Goal: Information Seeking & Learning: Learn about a topic

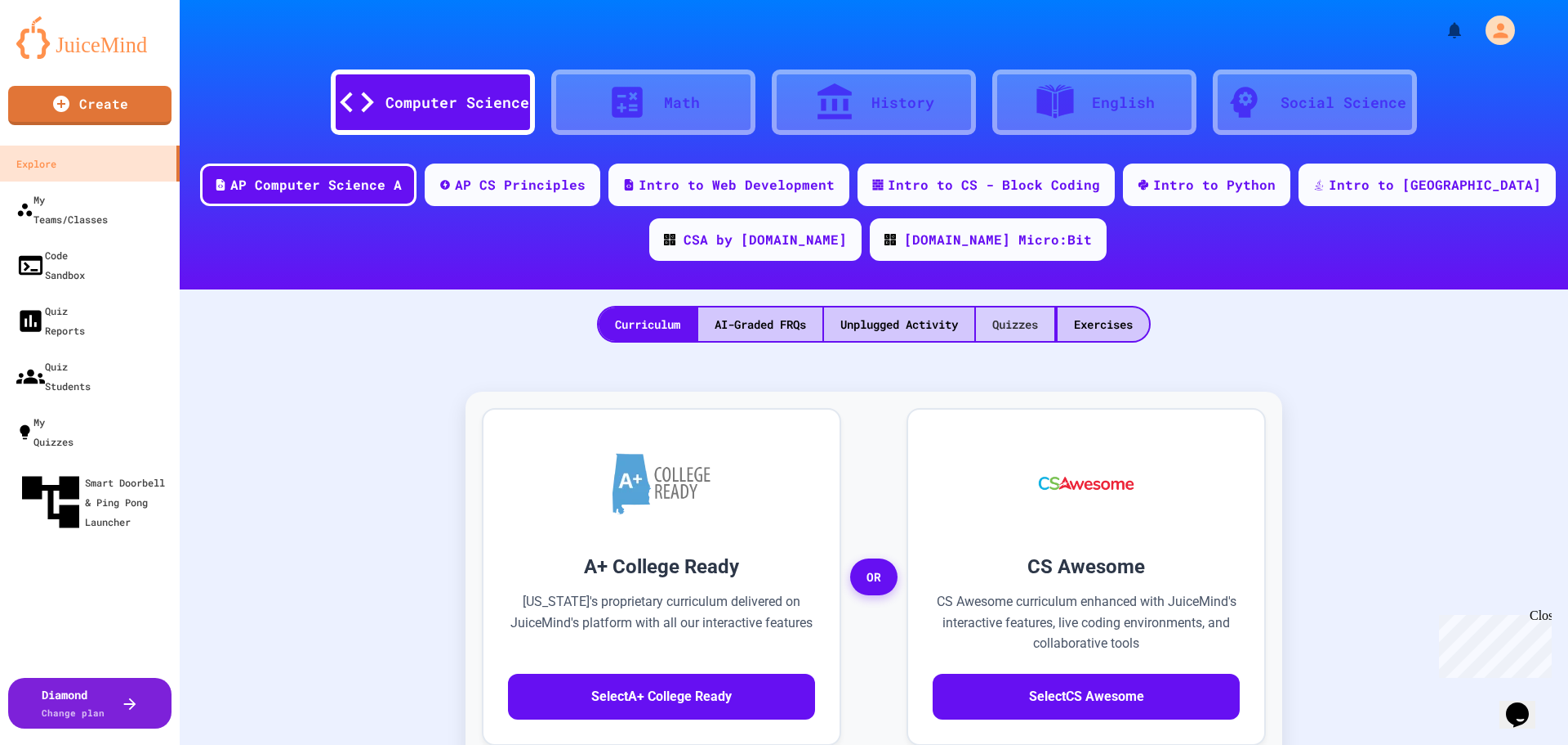
click at [711, 323] on div "Quizzes" at bounding box center [1015, 324] width 79 height 33
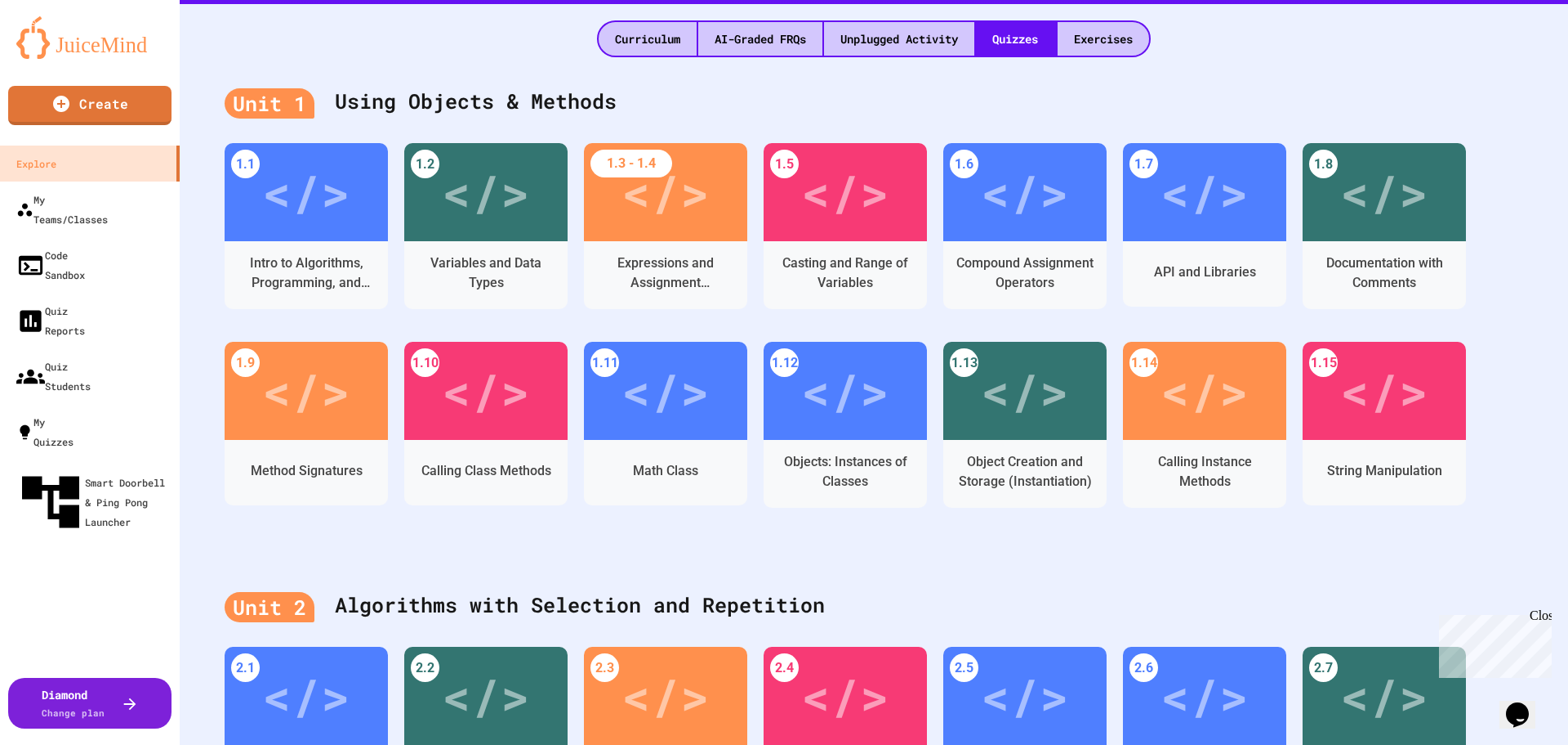
scroll to position [323, 0]
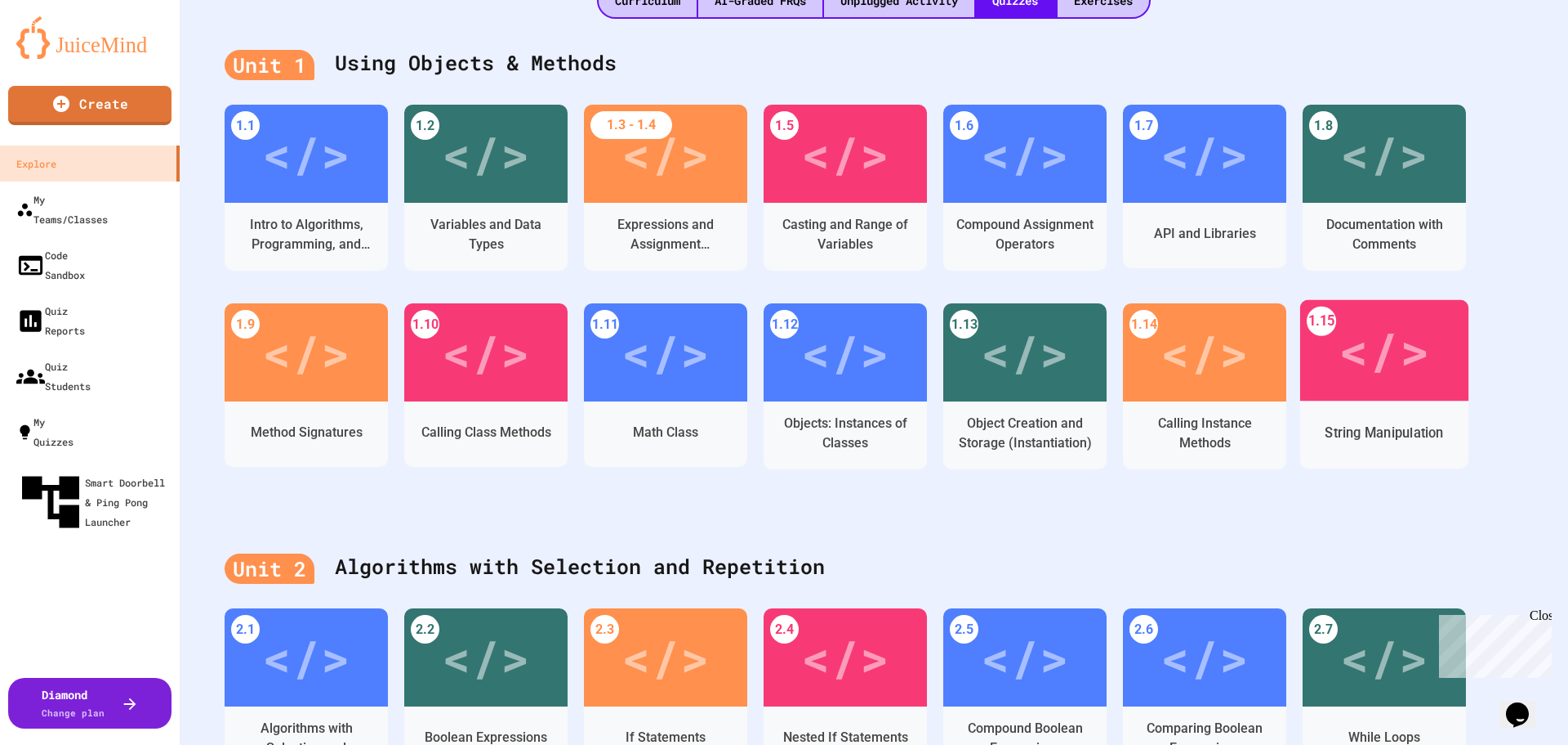
click at [711, 339] on div "</>" at bounding box center [1385, 351] width 91 height 76
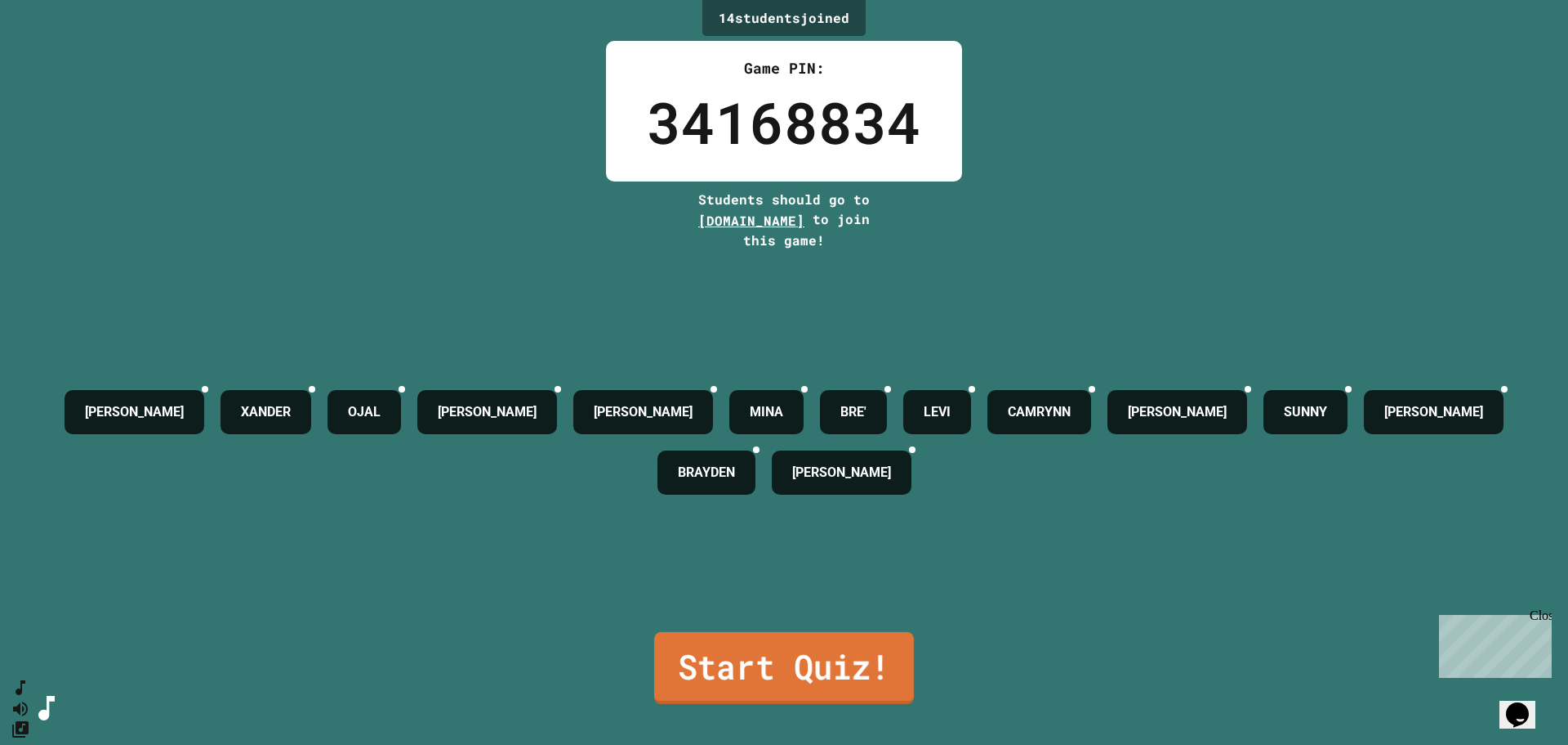
click at [711, 660] on link "Start Quiz!" at bounding box center [784, 668] width 260 height 72
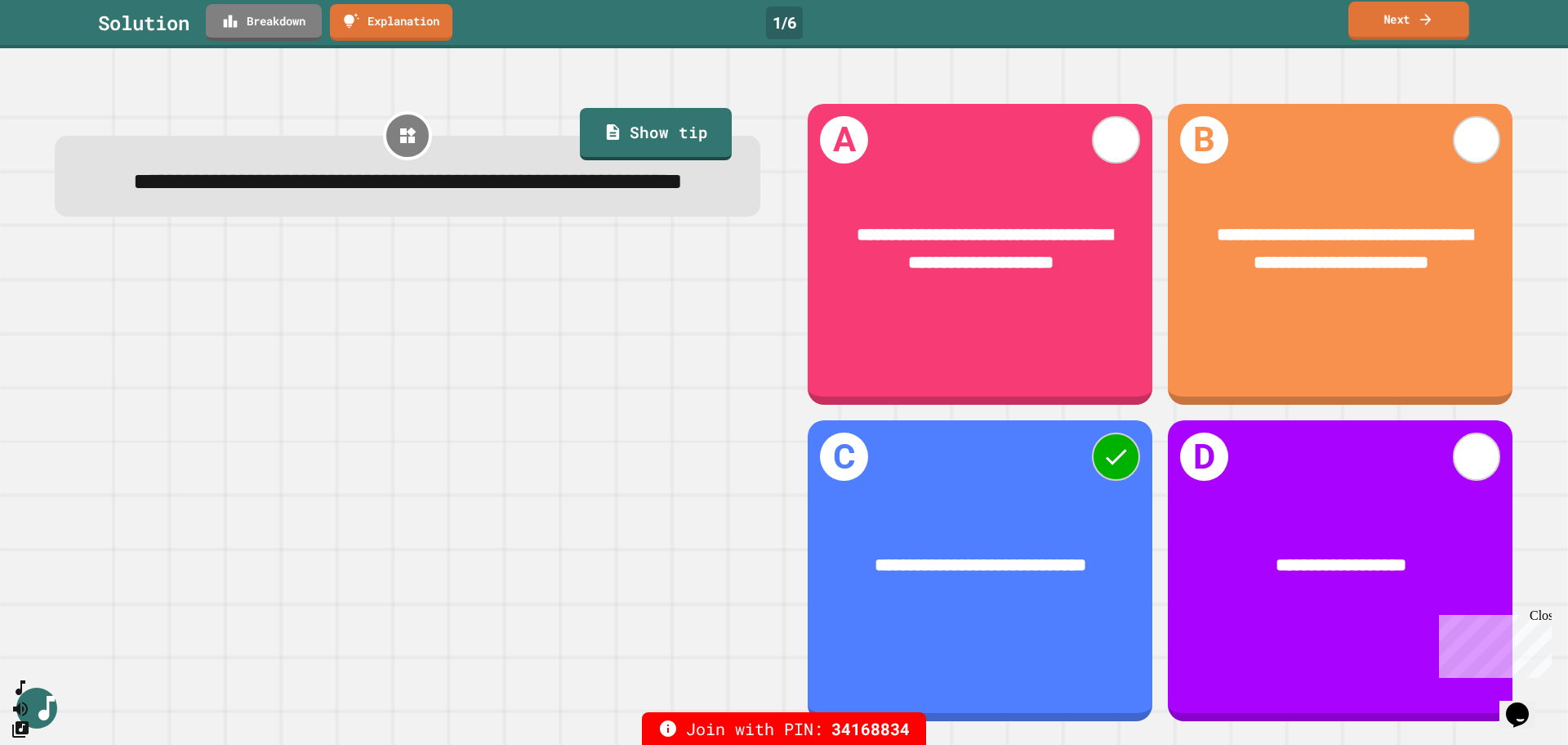
click at [711, 35] on link "Next" at bounding box center [1409, 20] width 121 height 38
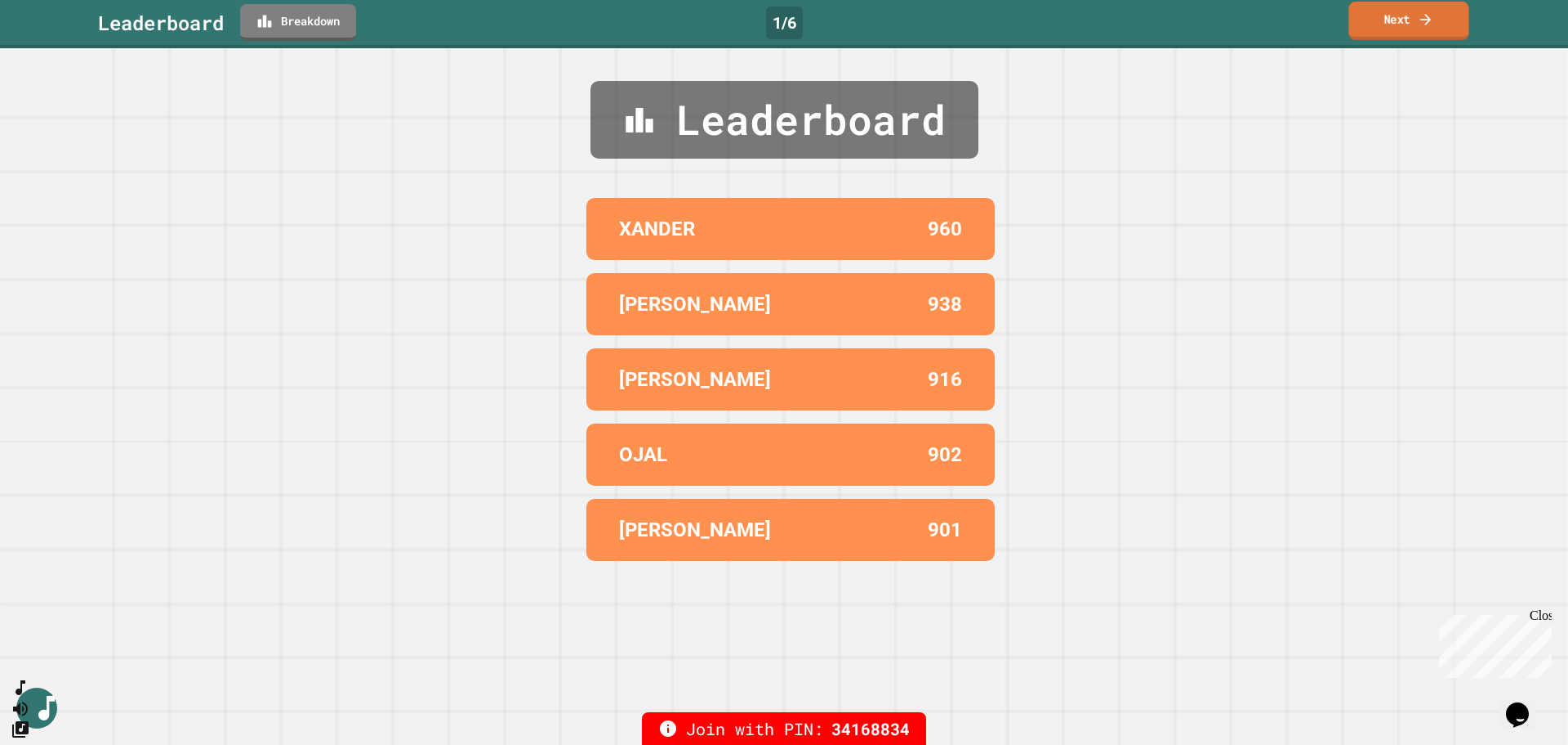
click at [711, 35] on link "Next" at bounding box center [1408, 20] width 120 height 38
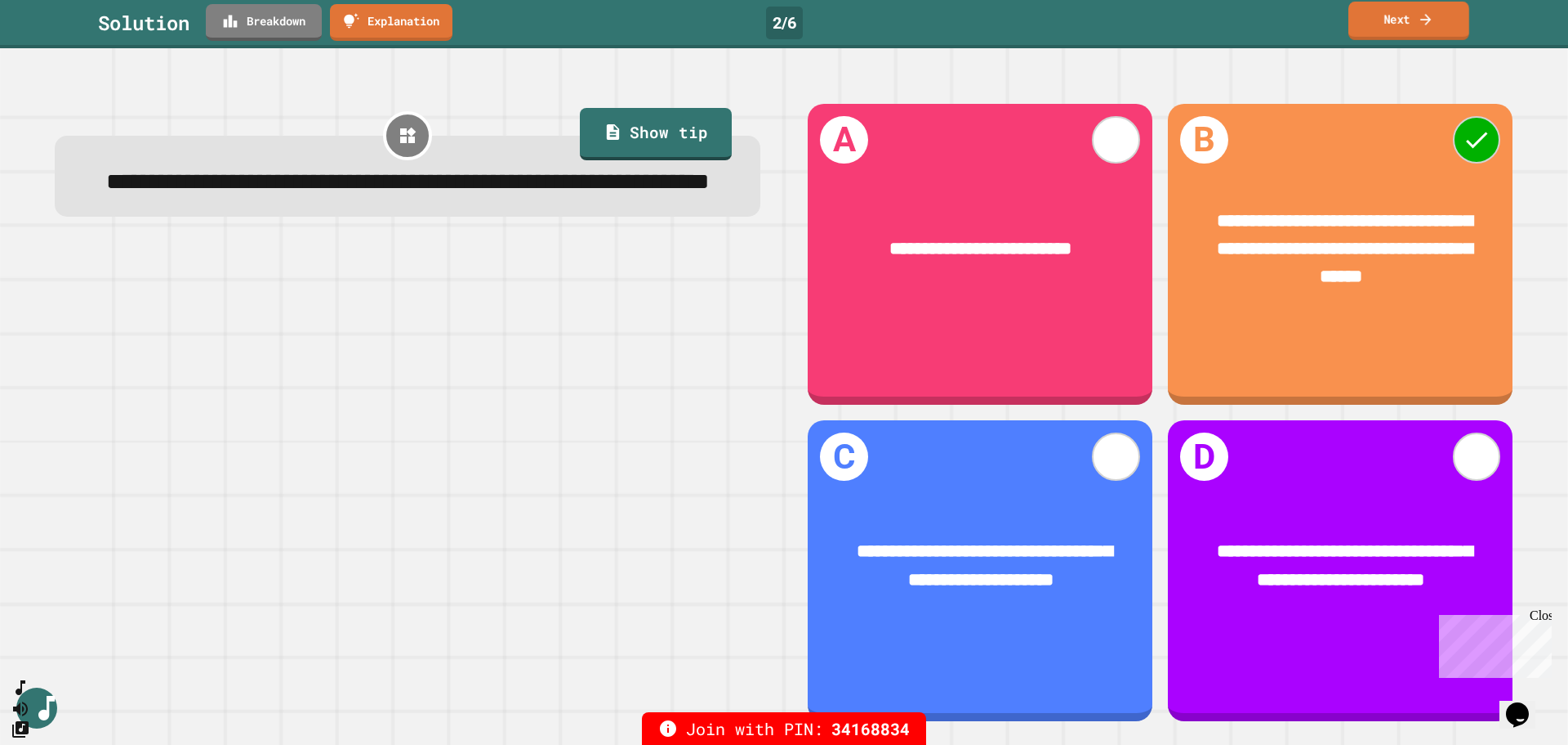
click at [711, 33] on link "Next" at bounding box center [1409, 20] width 121 height 38
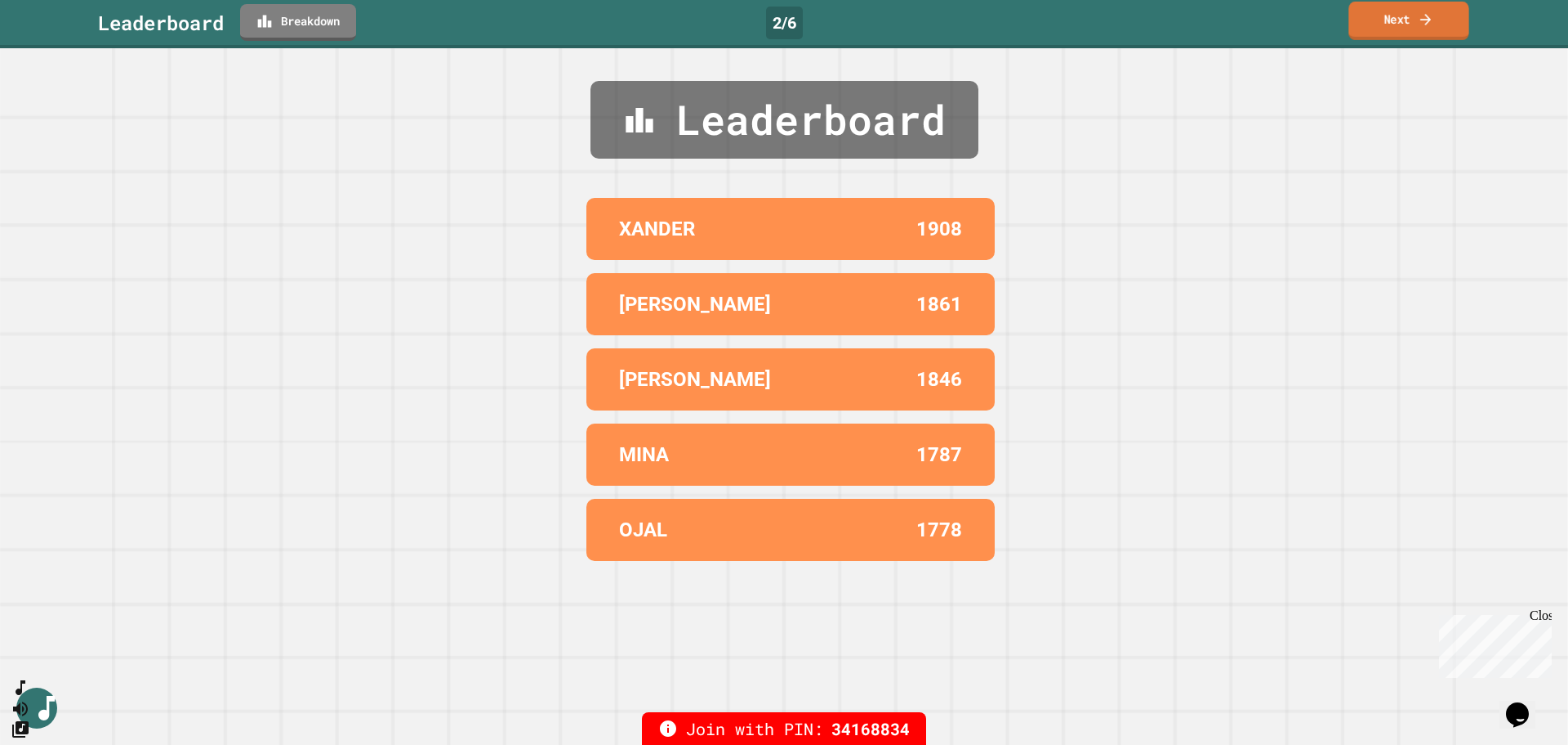
click at [711, 33] on link "Next" at bounding box center [1408, 20] width 120 height 38
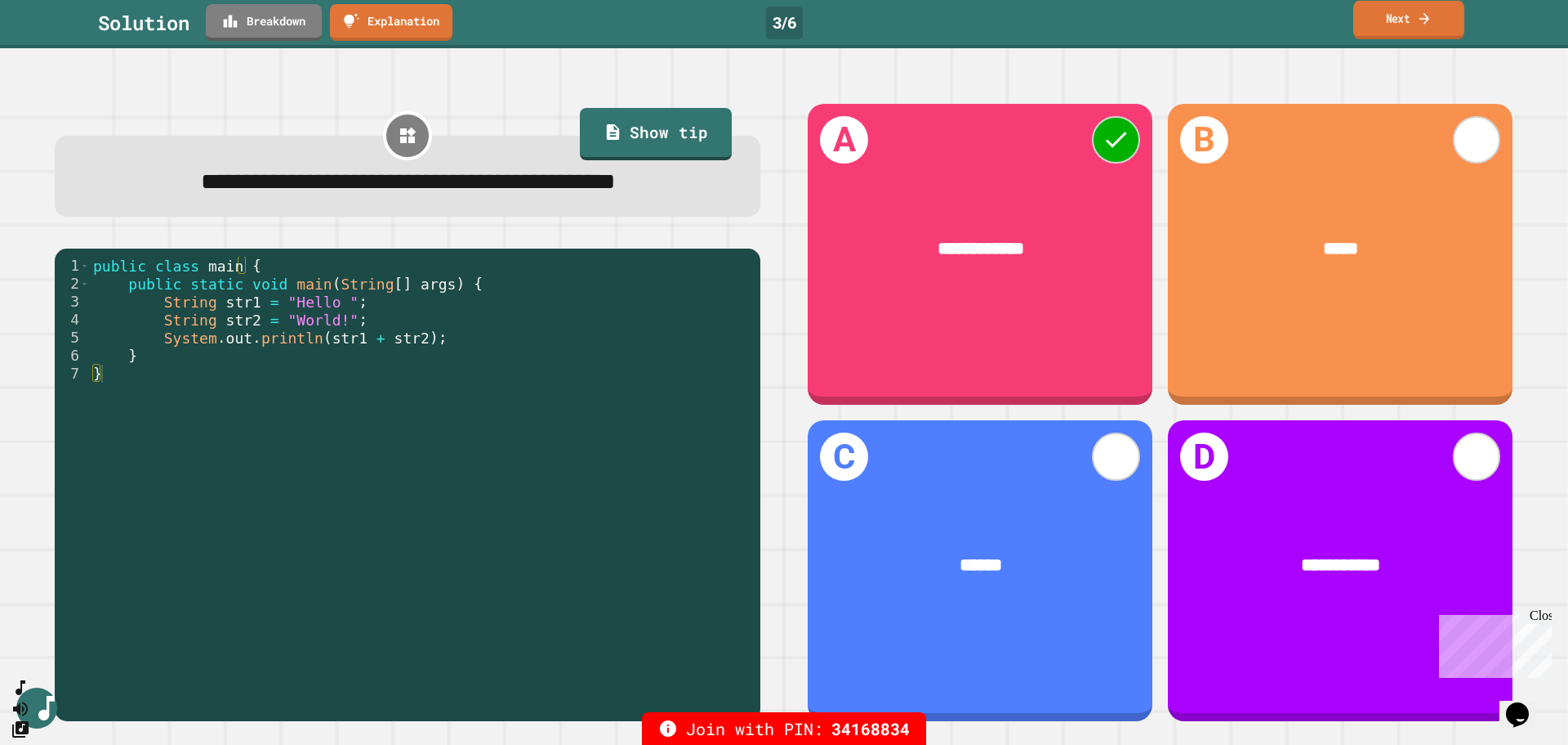
click at [711, 23] on link "Next" at bounding box center [1409, 19] width 111 height 38
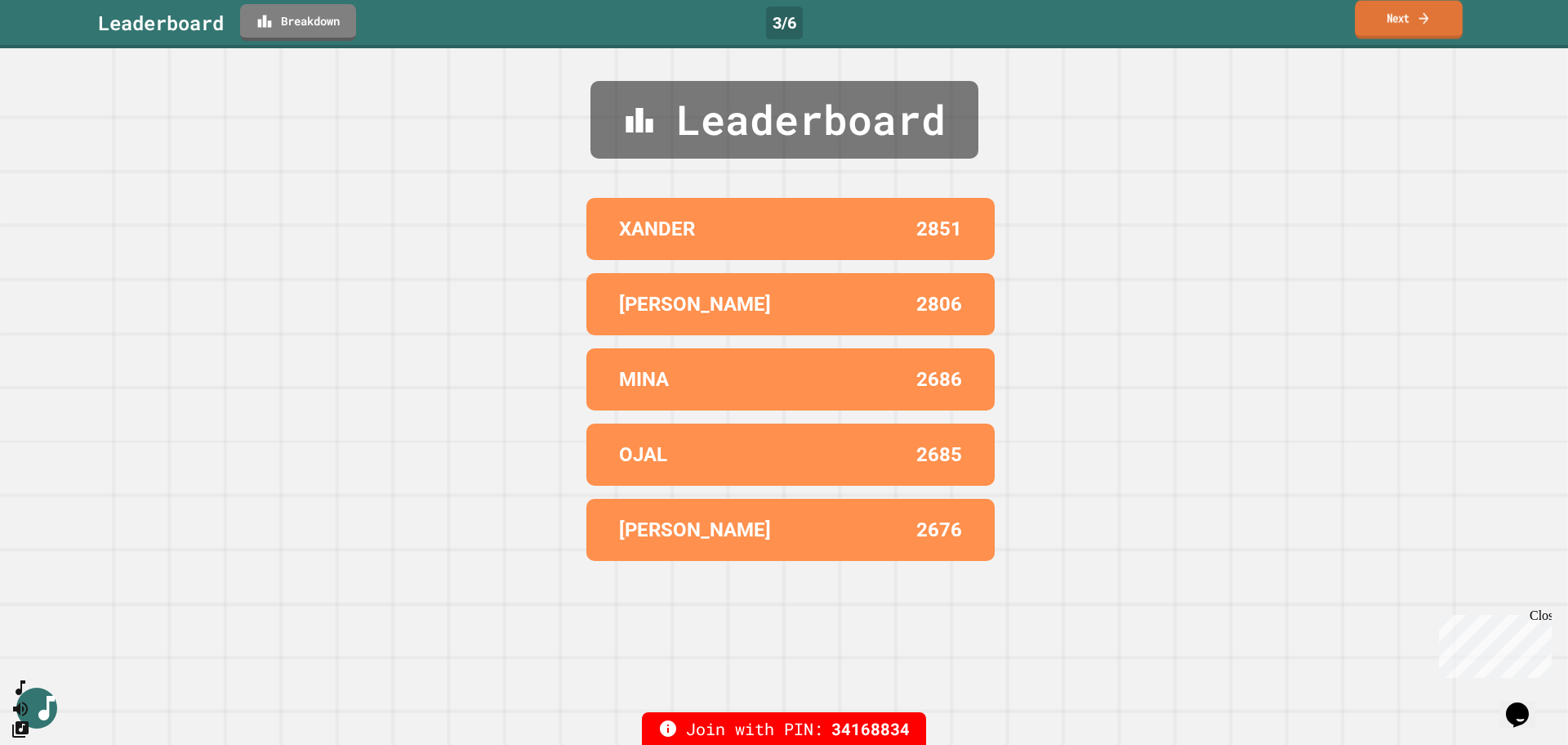
click at [711, 23] on link "Next" at bounding box center [1408, 19] width 108 height 38
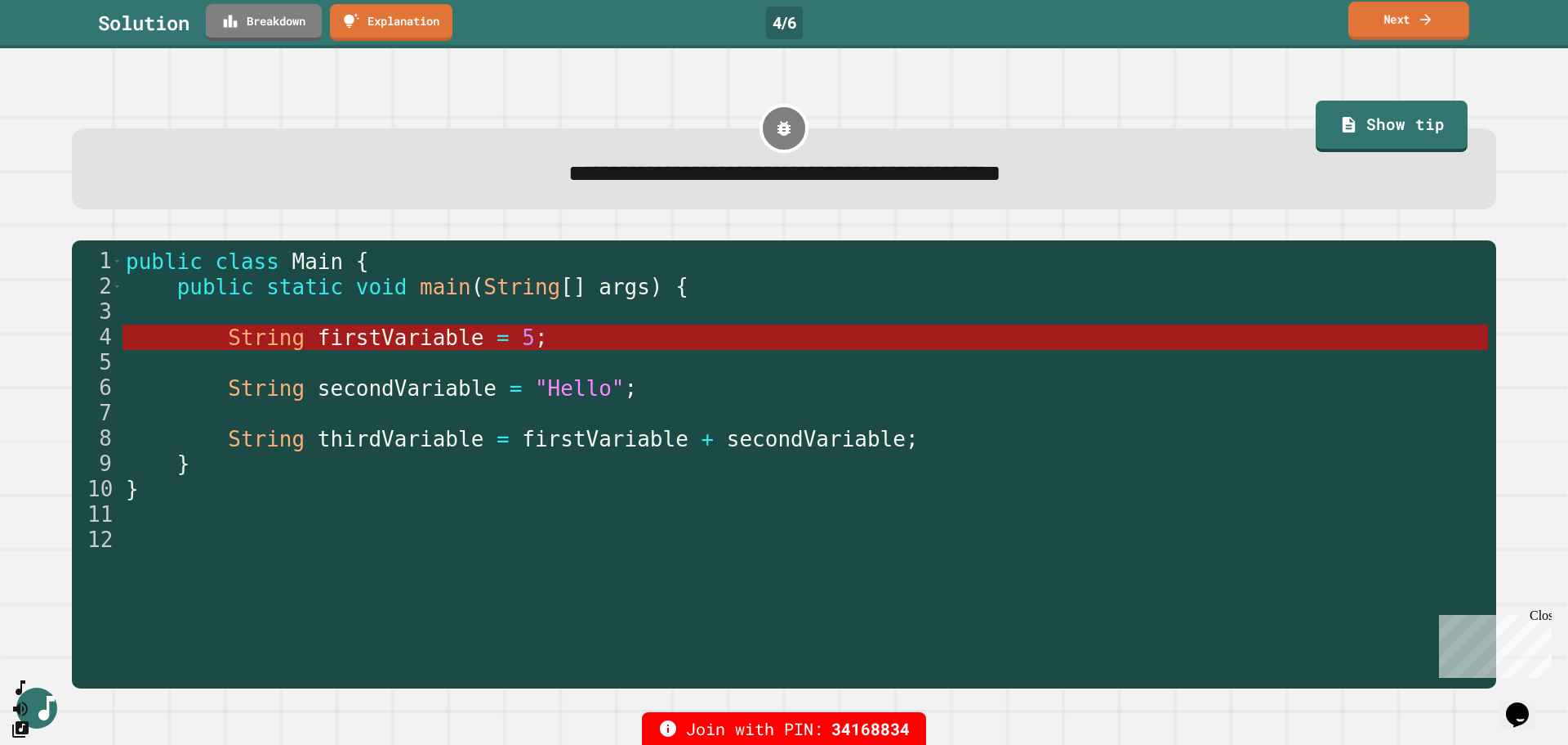
click at [711, 21] on link "Next" at bounding box center [1409, 20] width 121 height 38
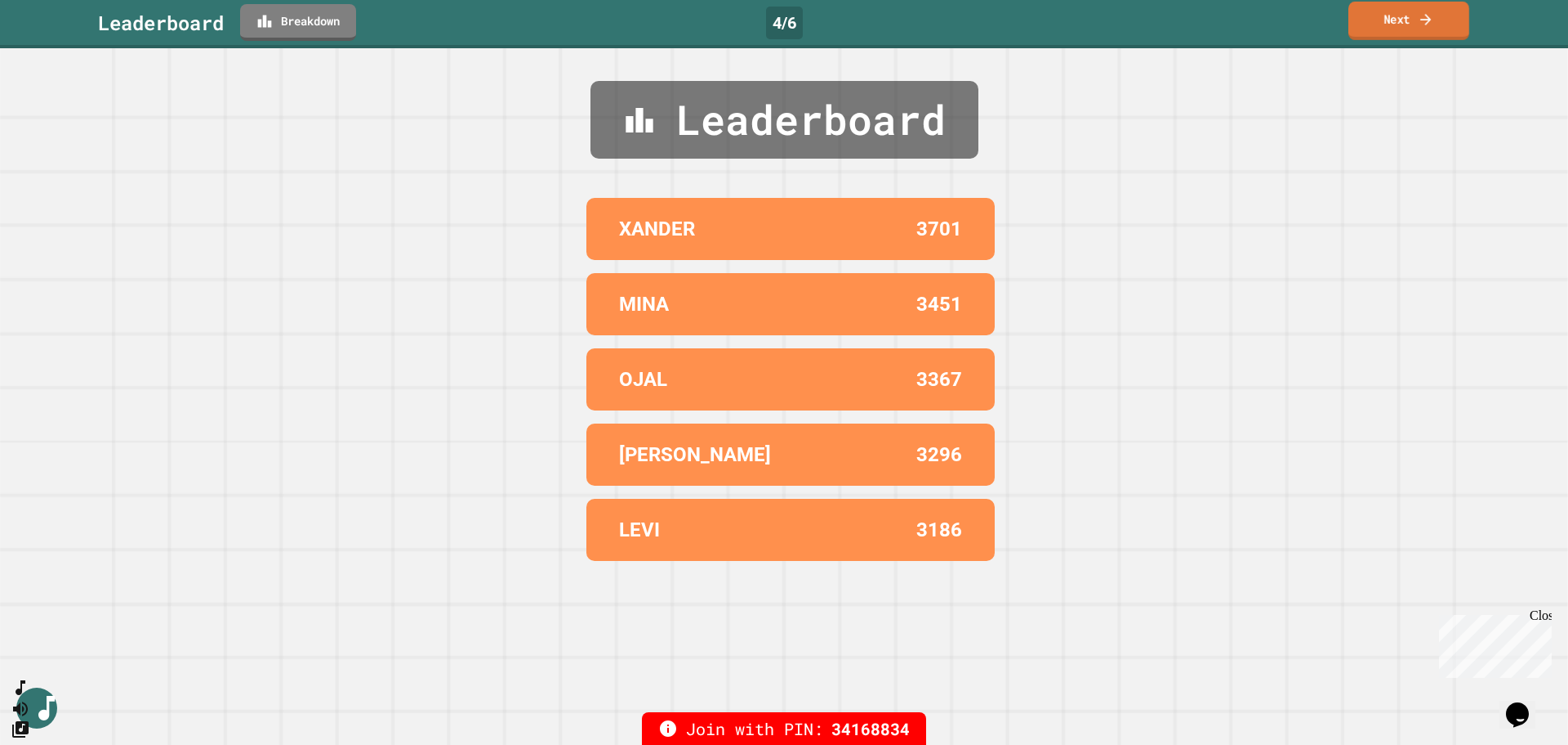
click at [711, 21] on link "Next" at bounding box center [1409, 20] width 121 height 38
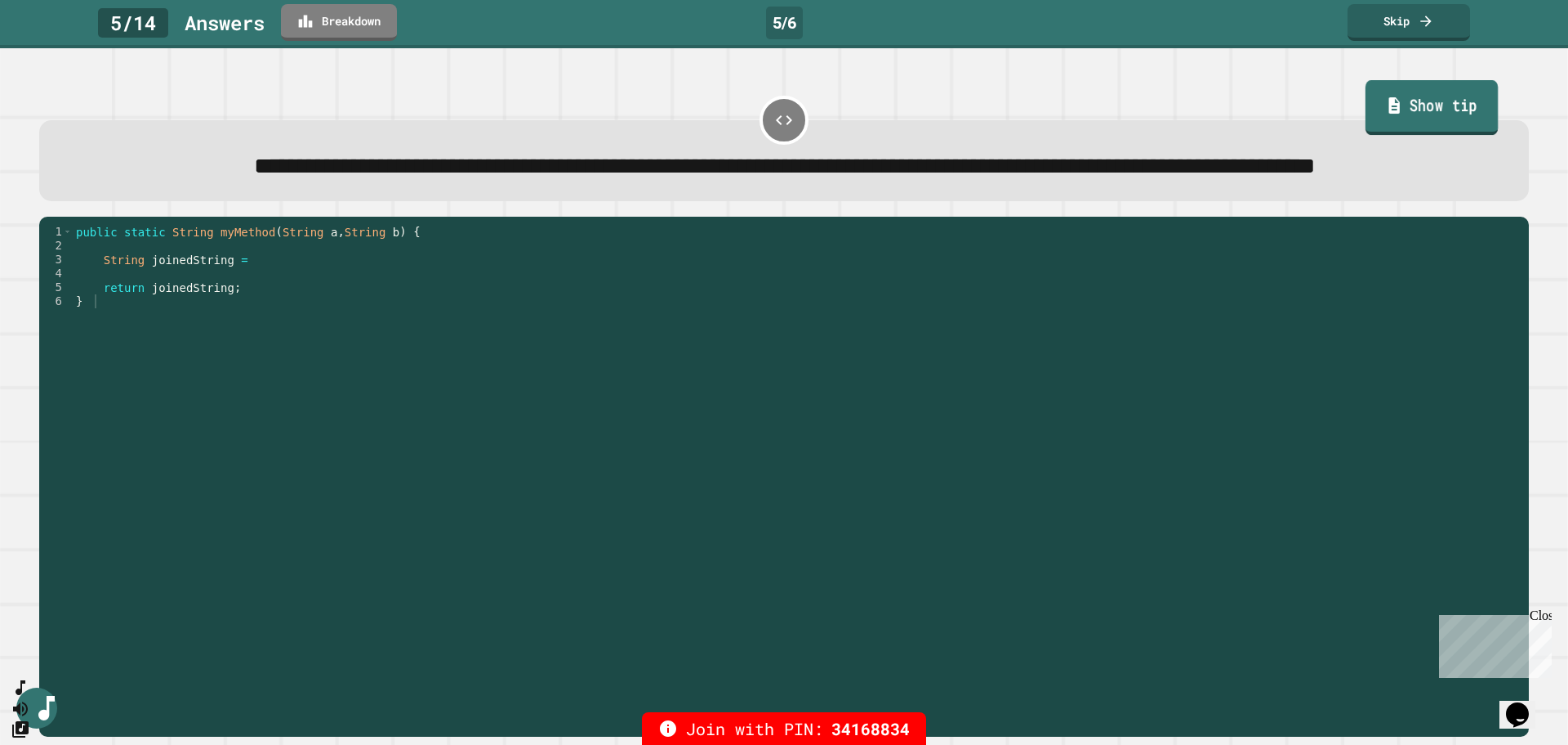
click at [711, 116] on link "Show tip" at bounding box center [1432, 107] width 132 height 55
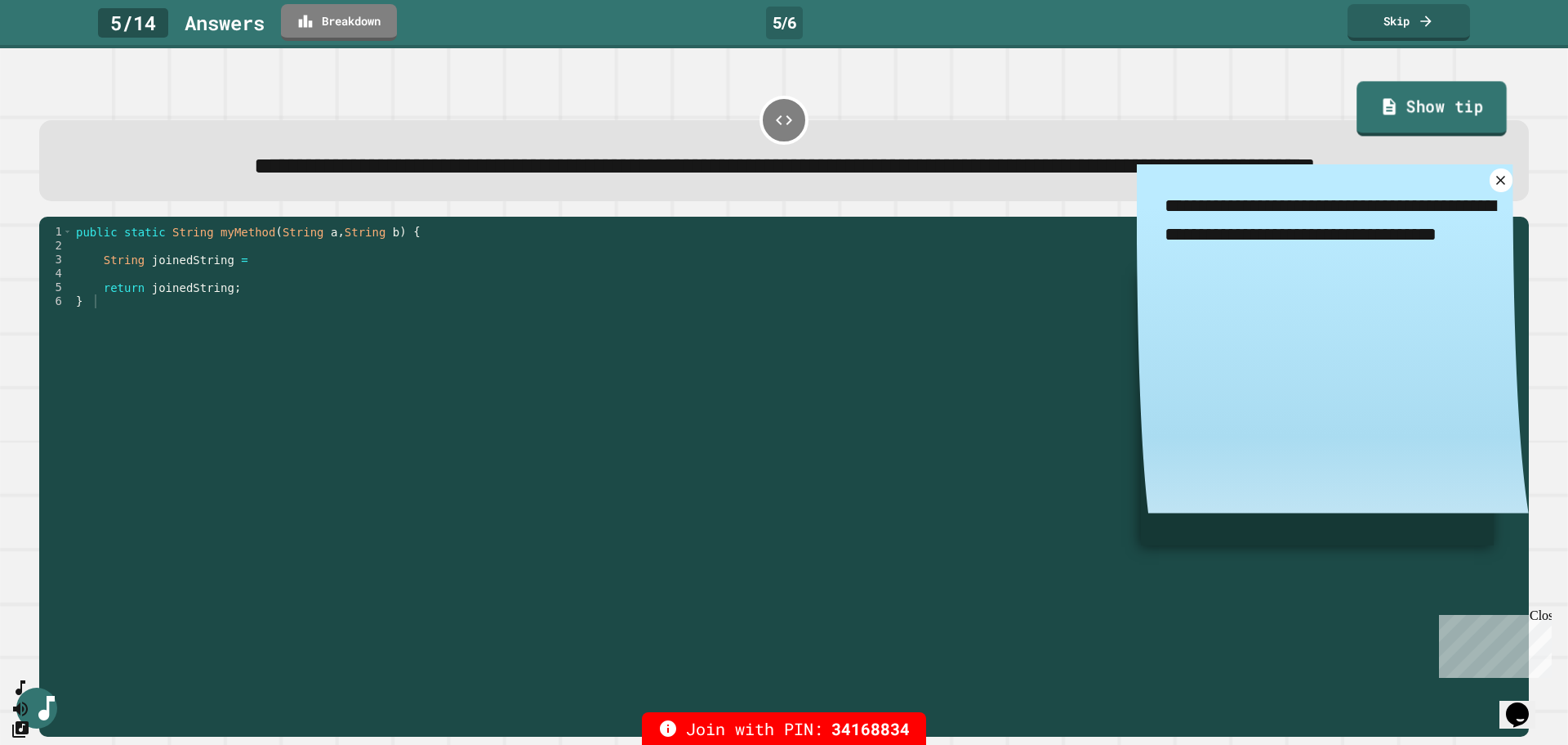
click at [711, 116] on link "Show tip" at bounding box center [1433, 109] width 150 height 55
click at [711, 190] on icon at bounding box center [1501, 179] width 18 height 19
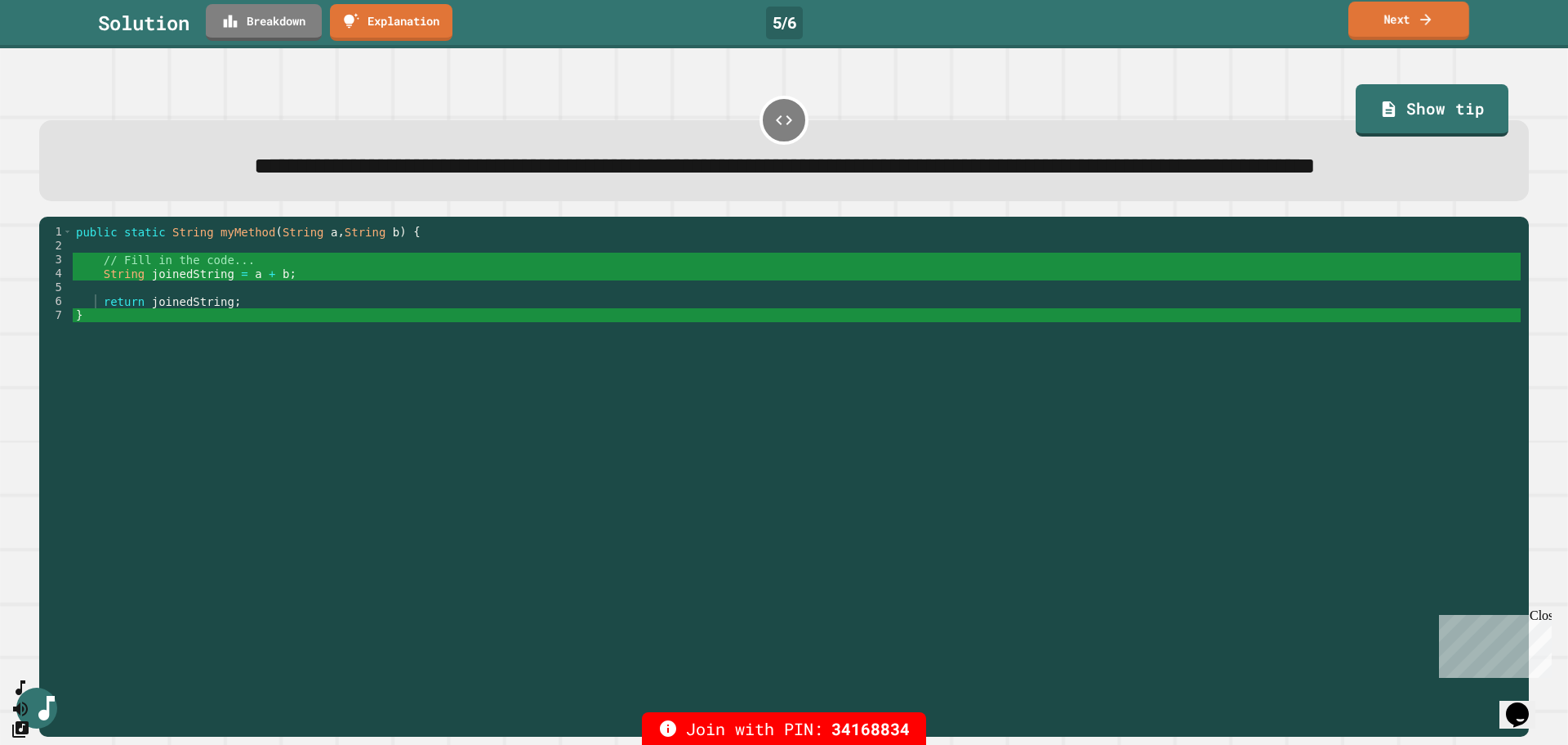
click at [711, 23] on link "Next" at bounding box center [1409, 20] width 121 height 38
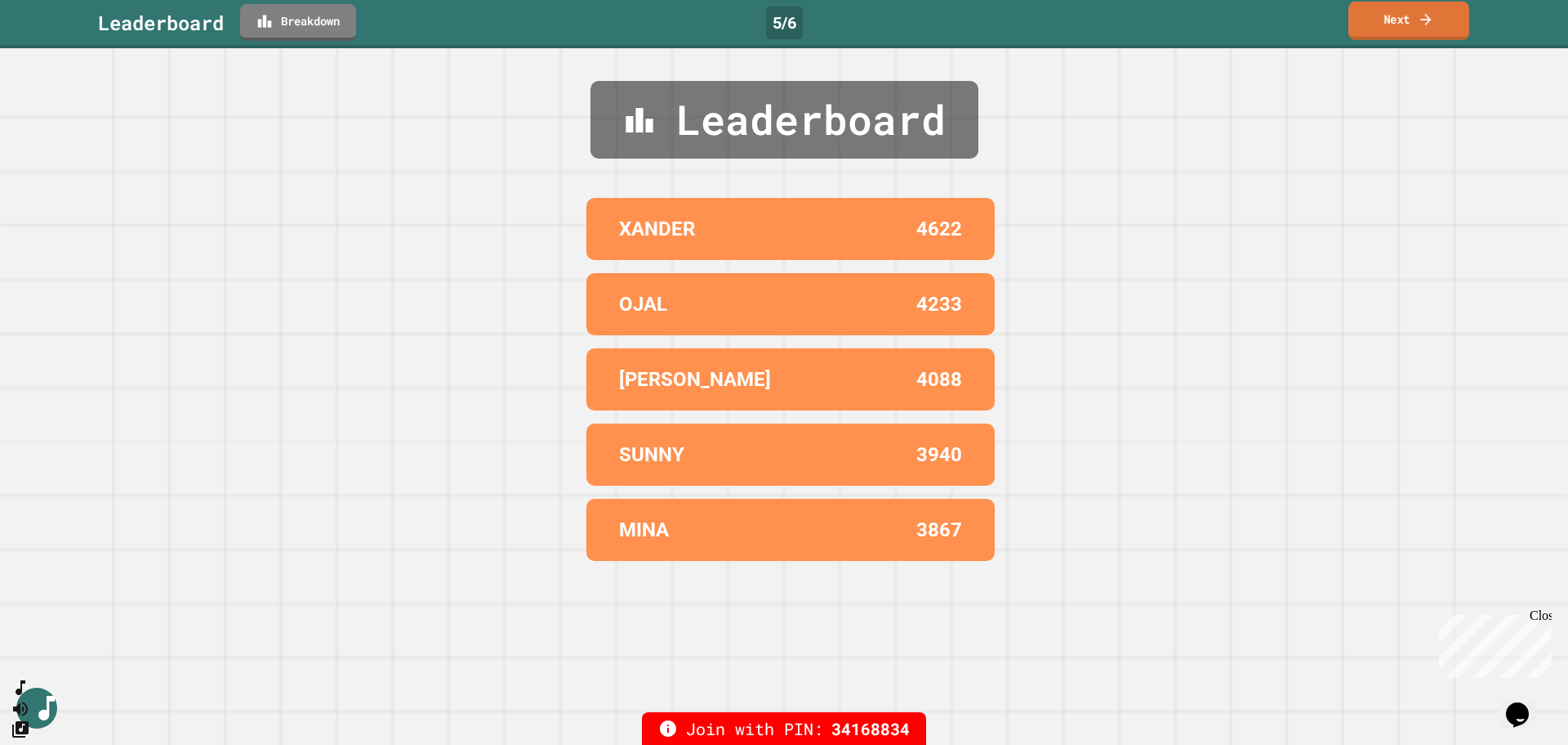
click at [711, 23] on link "Next" at bounding box center [1409, 20] width 121 height 38
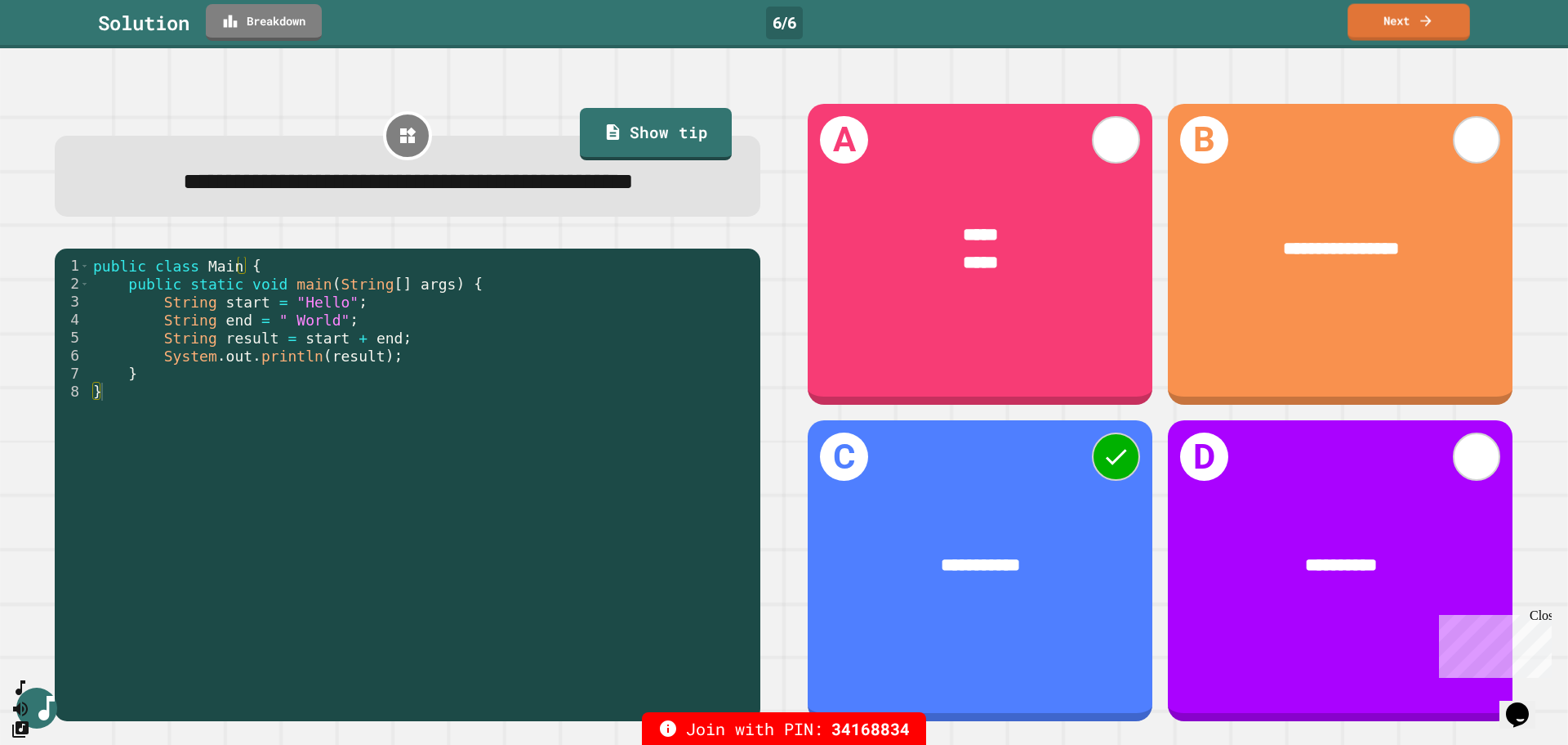
click at [711, 37] on link "Next" at bounding box center [1409, 22] width 123 height 37
